Goal: Contribute content

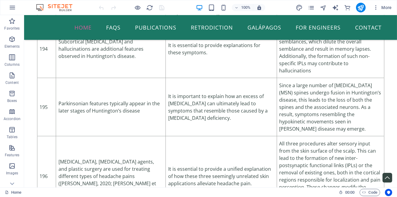
scroll to position [20487, 0]
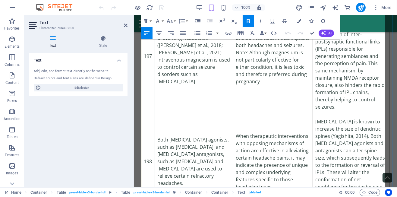
scroll to position [28676, 0]
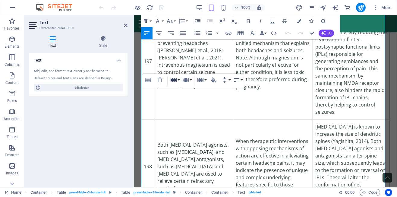
click at [179, 79] on button "Row" at bounding box center [174, 80] width 11 height 12
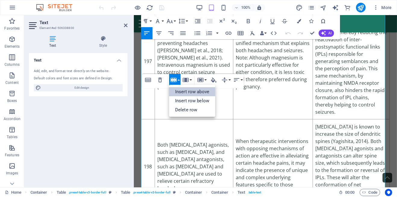
click at [180, 90] on link "Insert row above" at bounding box center [192, 91] width 46 height 9
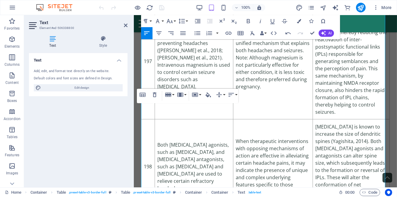
click at [166, 102] on div "Table Header Remove Table Row Insert row above Insert row below Delete row Colu…" at bounding box center [188, 96] width 102 height 14
click at [168, 103] on div "Table Header Remove Table Row Insert row above Insert row below Delete row Colu…" at bounding box center [188, 96] width 102 height 14
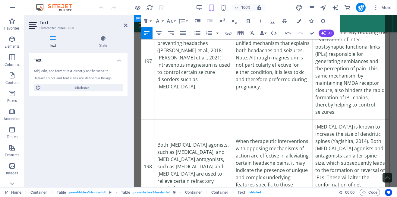
scroll to position [458, 2]
drag, startPoint x: 189, startPoint y: 123, endPoint x: 227, endPoint y: 124, distance: 38.0
click at [227, 32] on icon "button" at bounding box center [228, 33] width 6 height 3
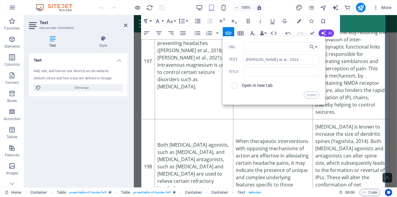
type input "[URL][DOMAIN_NAME]"
click at [309, 92] on button "Insert" at bounding box center [311, 94] width 15 height 7
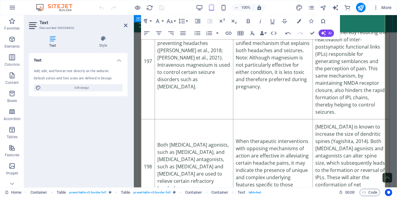
scroll to position [0, 0]
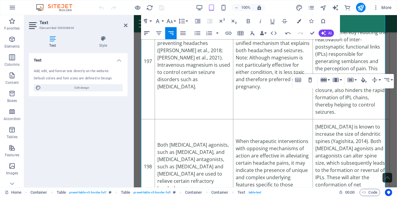
click at [146, 31] on icon "button" at bounding box center [146, 33] width 7 height 7
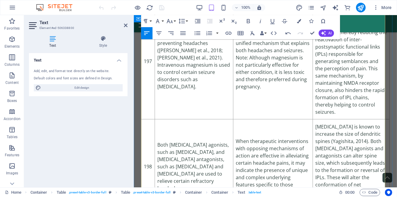
drag, startPoint x: 347, startPoint y: 102, endPoint x: 368, endPoint y: 102, distance: 21.7
drag, startPoint x: 252, startPoint y: 146, endPoint x: 249, endPoint y: 139, distance: 7.6
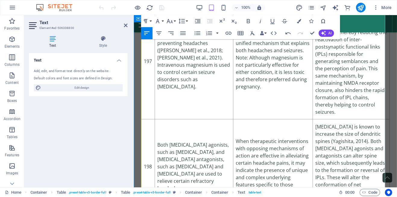
drag, startPoint x: 234, startPoint y: 103, endPoint x: 285, endPoint y: 165, distance: 79.9
copy td "Locations of convergence of sensory inputs are the sites where learning changes…"
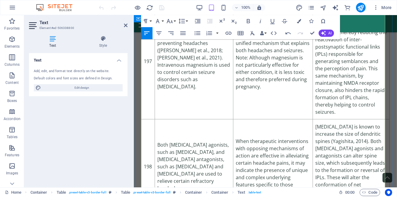
drag, startPoint x: 234, startPoint y: 102, endPoint x: 284, endPoint y: 165, distance: 80.5
copy td "Locations of convergence of sensory inputs are the sites where learning changes…"
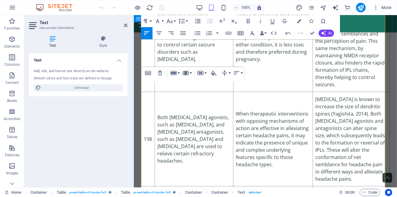
scroll to position [28707, 0]
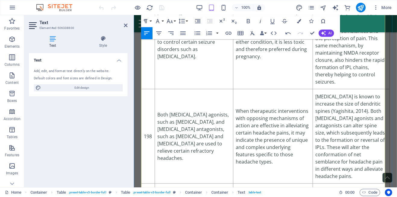
drag, startPoint x: 311, startPoint y: 71, endPoint x: 366, endPoint y: 136, distance: 85.1
copy div "IPLs are hypothesized to form between spines of different dendritic branches (m…"
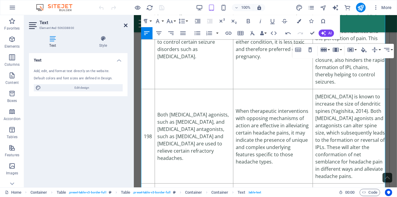
click at [127, 24] on icon at bounding box center [126, 25] width 4 height 5
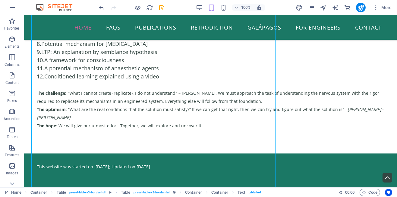
scroll to position [20456, 0]
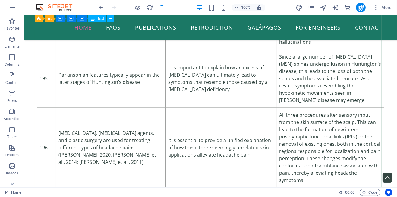
scroll to position [20516, 0]
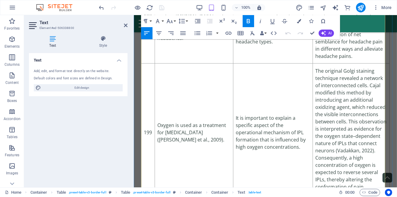
scroll to position [28827, 0]
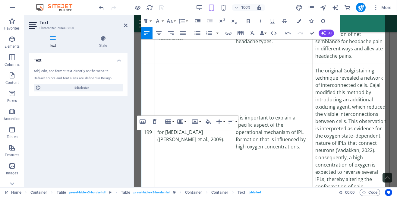
scroll to position [28887, 0]
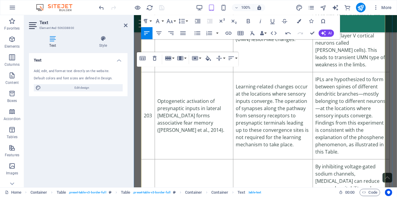
scroll to position [29249, 0]
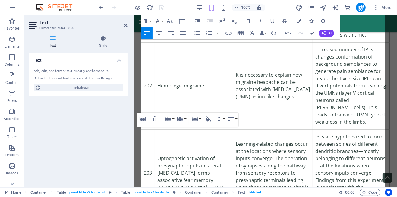
scroll to position [29279, 0]
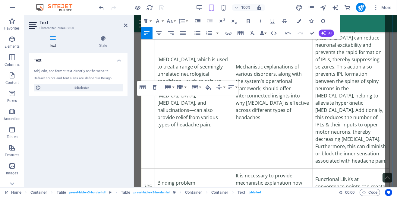
scroll to position [29399, 0]
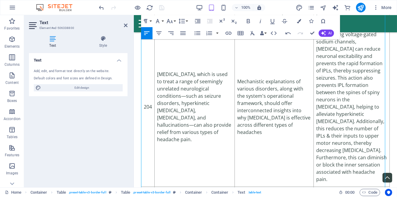
scroll to position [29640, 0]
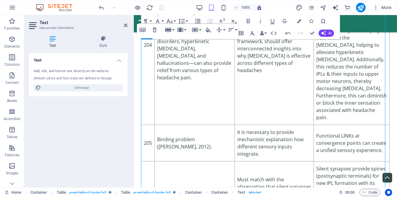
scroll to position [29701, 0]
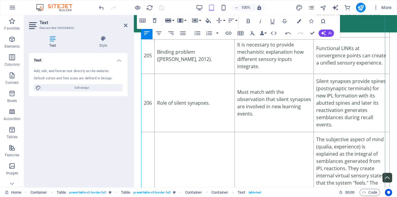
scroll to position [29791, 0]
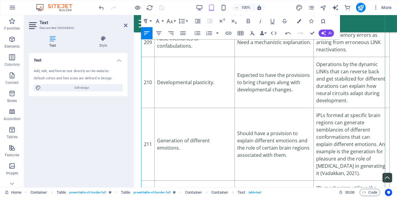
scroll to position [30122, 0]
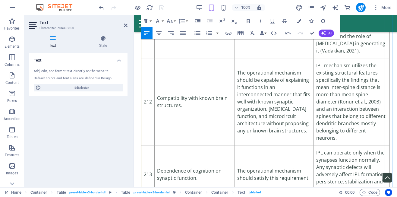
scroll to position [30243, 0]
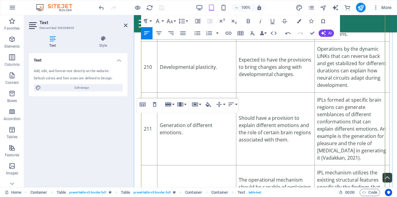
scroll to position [30342, 0]
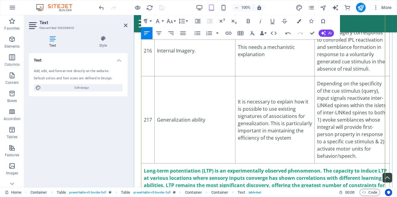
scroll to position [30643, 0]
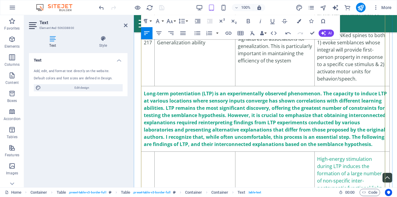
scroll to position [30734, 0]
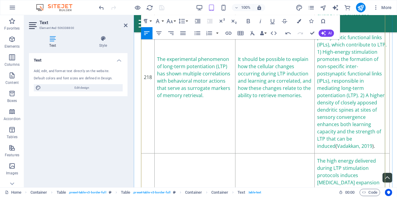
scroll to position [30854, 0]
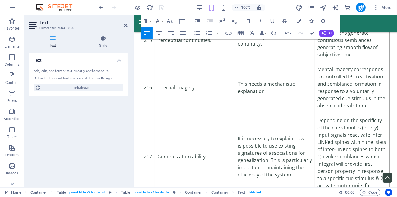
scroll to position [30794, 0]
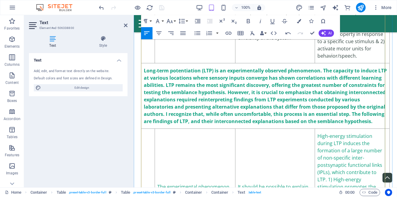
scroll to position [30915, 0]
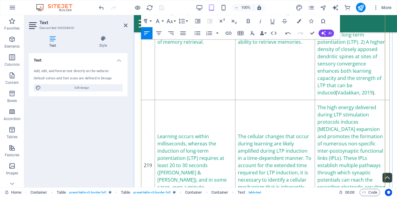
scroll to position [31095, 0]
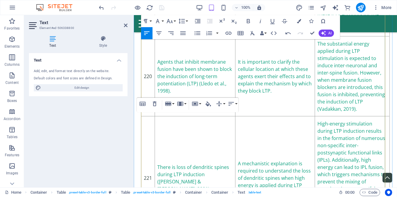
scroll to position [31336, 0]
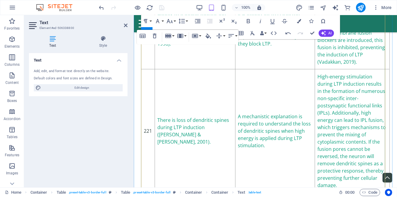
scroll to position [31397, 0]
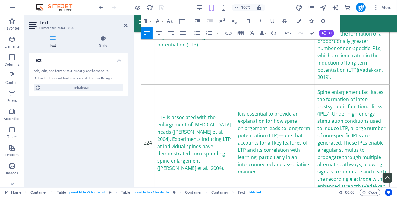
scroll to position [31788, 0]
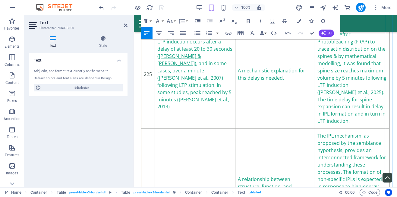
scroll to position [31879, 0]
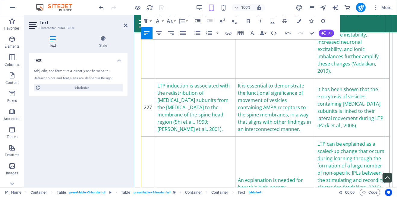
scroll to position [32120, 0]
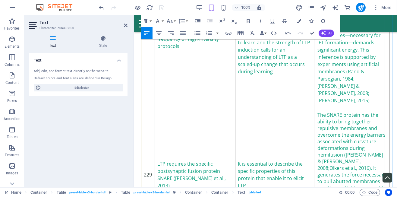
scroll to position [32331, 0]
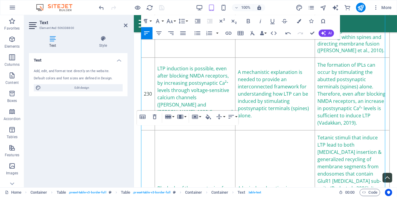
scroll to position [32481, 0]
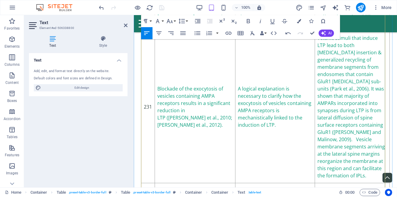
scroll to position [32632, 0]
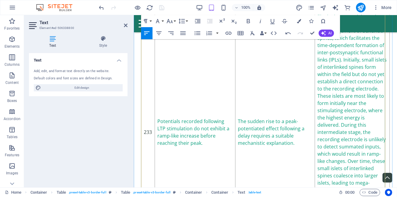
scroll to position [32843, 0]
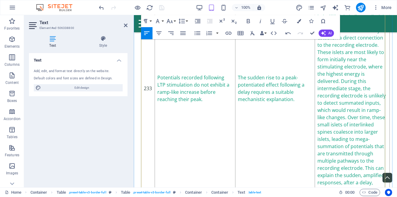
scroll to position [32933, 0]
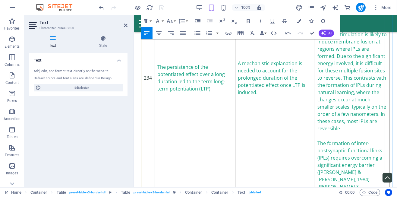
scroll to position [33091, 0]
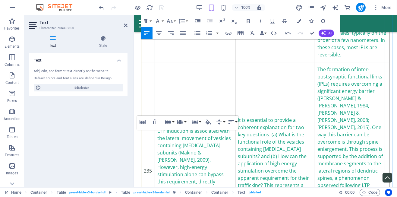
scroll to position [33242, 0]
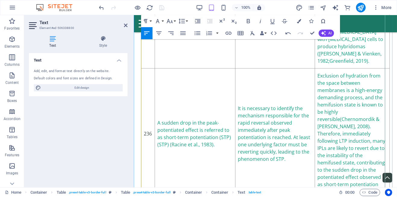
scroll to position [33453, 0]
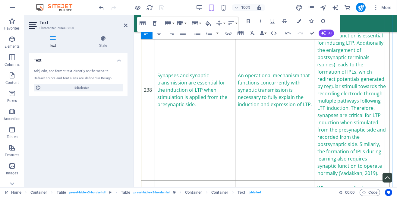
scroll to position [33664, 0]
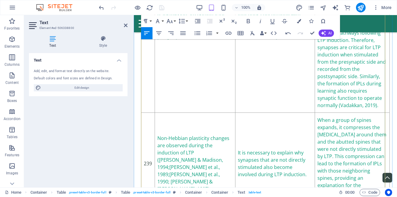
scroll to position [33814, 0]
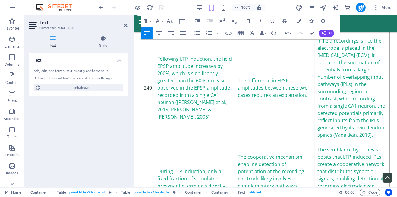
scroll to position [33995, 0]
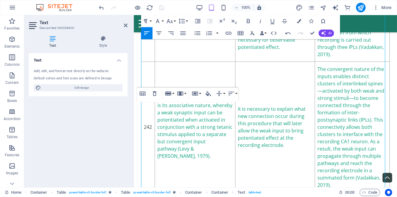
scroll to position [34206, 0]
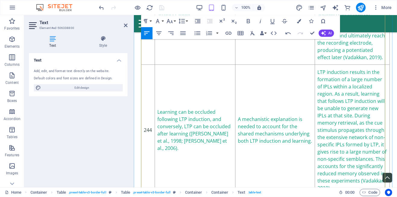
scroll to position [34507, 0]
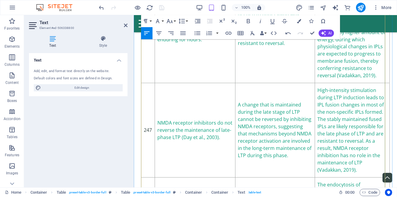
scroll to position [34718, 0]
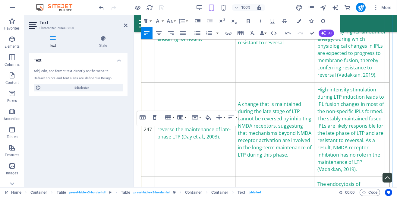
scroll to position [34808, 0]
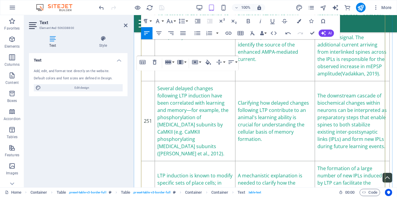
scroll to position [35170, 0]
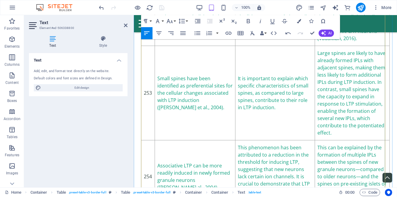
scroll to position [35381, 0]
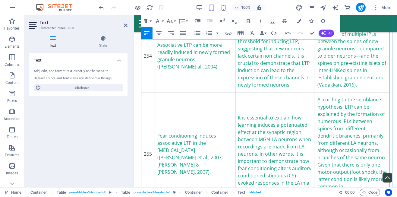
scroll to position [35532, 0]
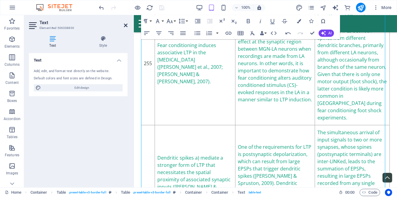
drag, startPoint x: 124, startPoint y: 24, endPoint x: 100, endPoint y: 9, distance: 28.2
click at [124, 24] on icon at bounding box center [126, 25] width 4 height 5
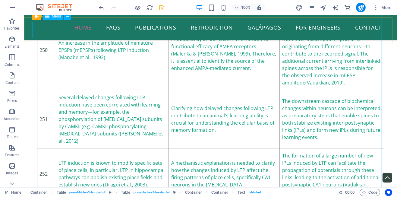
scroll to position [25241, 0]
click at [161, 6] on icon "save" at bounding box center [161, 7] width 7 height 7
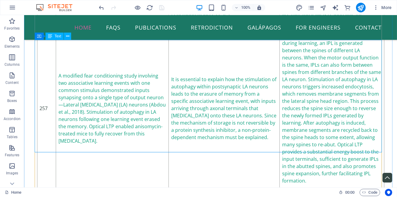
scroll to position [25783, 0]
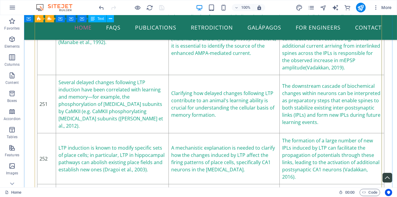
scroll to position [25239, 0]
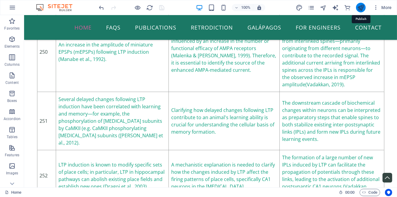
click at [360, 9] on icon "publish" at bounding box center [360, 7] width 7 height 7
